Goal: Task Accomplishment & Management: Complete application form

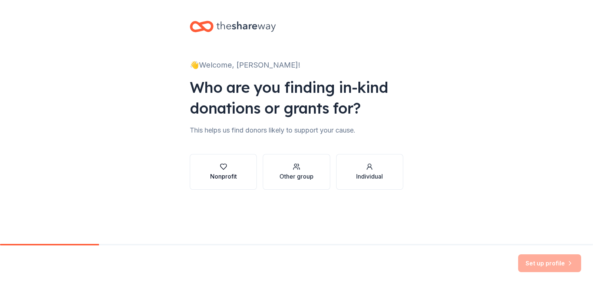
click at [224, 174] on div "Nonprofit" at bounding box center [223, 176] width 27 height 9
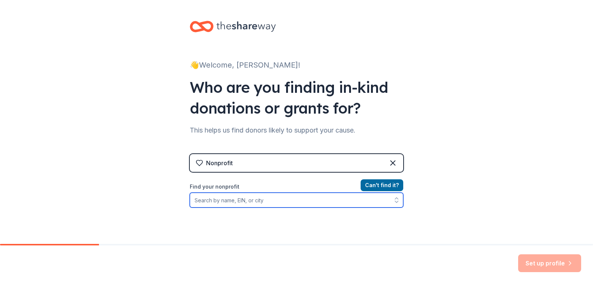
click at [237, 204] on input "Find your nonprofit" at bounding box center [297, 200] width 214 height 15
type input "g"
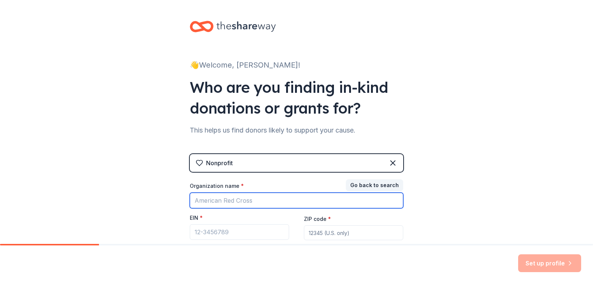
click at [235, 202] on input "Organization name *" at bounding box center [297, 201] width 214 height 16
type input "Goodwill-Suncoast"
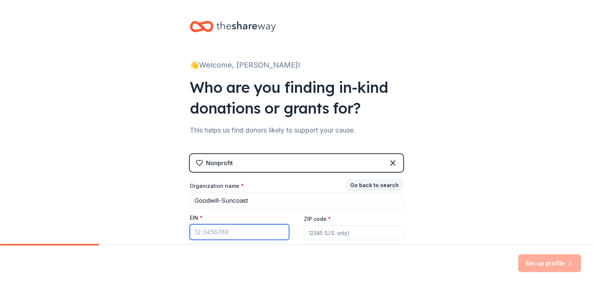
click at [209, 232] on input "EIN *" at bounding box center [239, 232] width 99 height 16
paste input "[US_EMPLOYER_IDENTIFICATION_NUMBER]"
type input "[US_EMPLOYER_IDENTIFICATION_NUMBER]"
click at [348, 233] on input "ZIP code *" at bounding box center [353, 232] width 99 height 15
type input "33702"
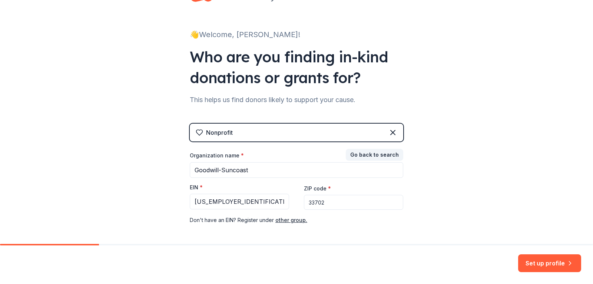
scroll to position [62, 0]
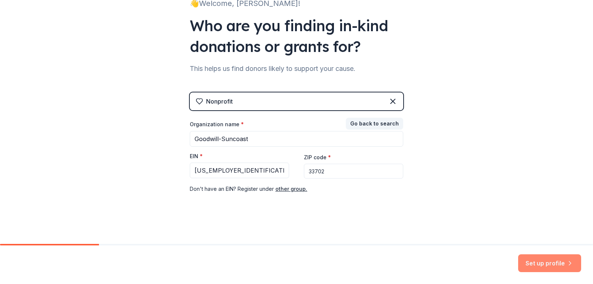
click at [547, 261] on button "Set up profile" at bounding box center [550, 263] width 63 height 18
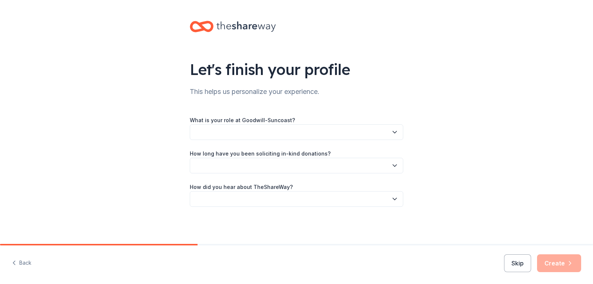
click at [395, 129] on icon "button" at bounding box center [394, 131] width 7 height 7
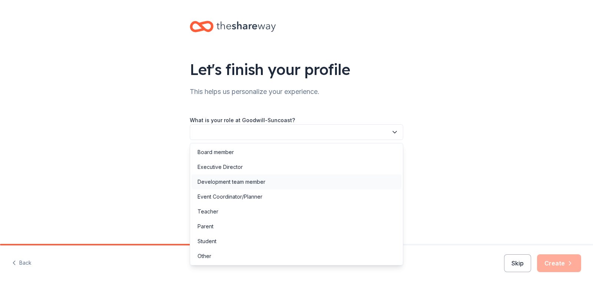
click at [263, 182] on div "Development team member" at bounding box center [232, 181] width 68 height 9
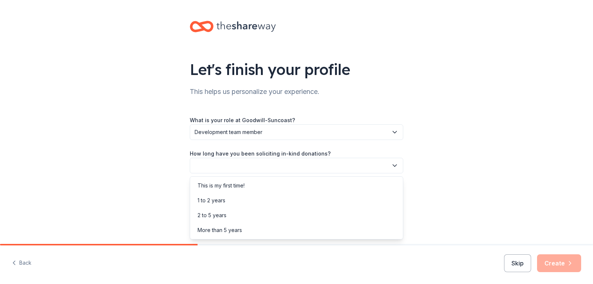
click at [395, 167] on icon "button" at bounding box center [394, 165] width 7 height 7
click at [257, 230] on div "More than 5 years" at bounding box center [297, 230] width 210 height 15
click at [393, 197] on icon "button" at bounding box center [394, 198] width 7 height 7
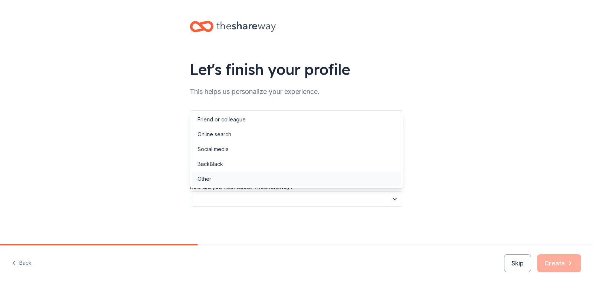
click at [219, 180] on div "Other" at bounding box center [297, 178] width 210 height 15
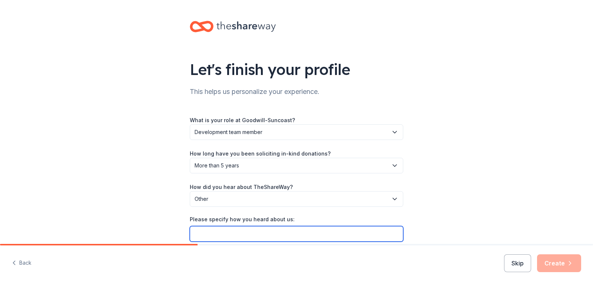
click at [264, 227] on input "Please specify how you heard about us:" at bounding box center [297, 234] width 214 height 16
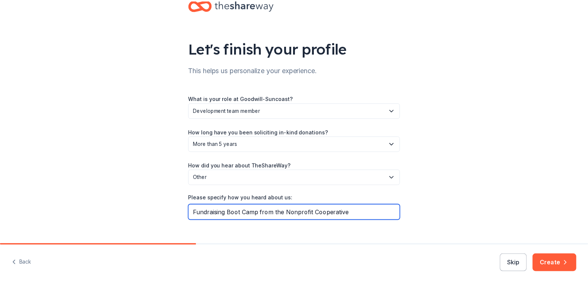
scroll to position [33, 0]
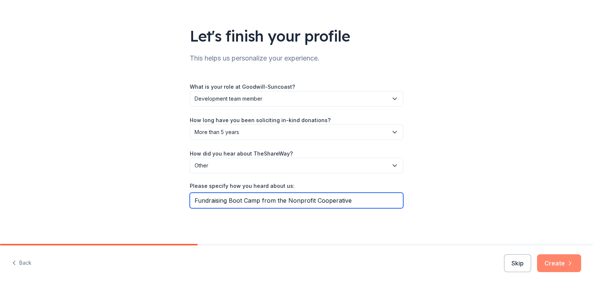
type input "Fundraising Boot Camp from the Nonprofit Cooperative"
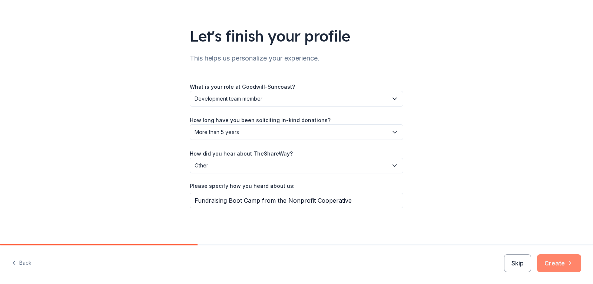
click at [559, 260] on button "Create" at bounding box center [559, 263] width 44 height 18
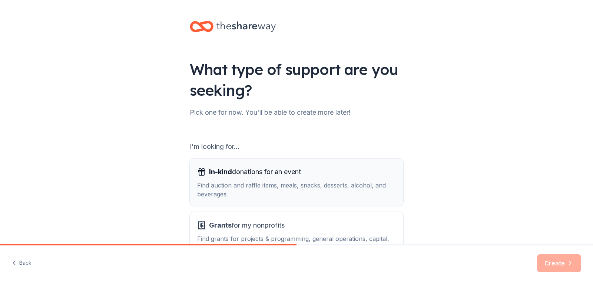
click at [291, 191] on div "Find auction and raffle items, meals, snacks, desserts, alcohol, and beverages." at bounding box center [296, 190] width 199 height 18
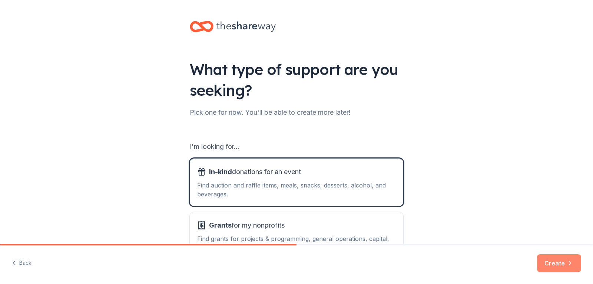
click at [557, 262] on button "Create" at bounding box center [559, 263] width 44 height 18
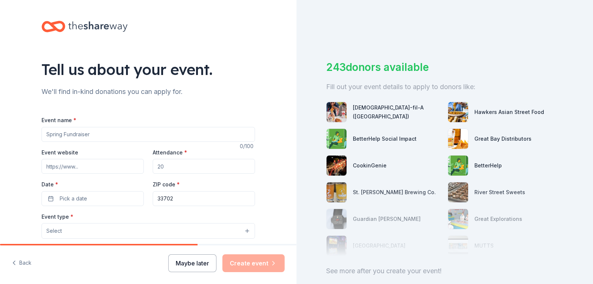
click at [184, 262] on button "Maybe later" at bounding box center [192, 263] width 48 height 18
